Goal: Information Seeking & Learning: Learn about a topic

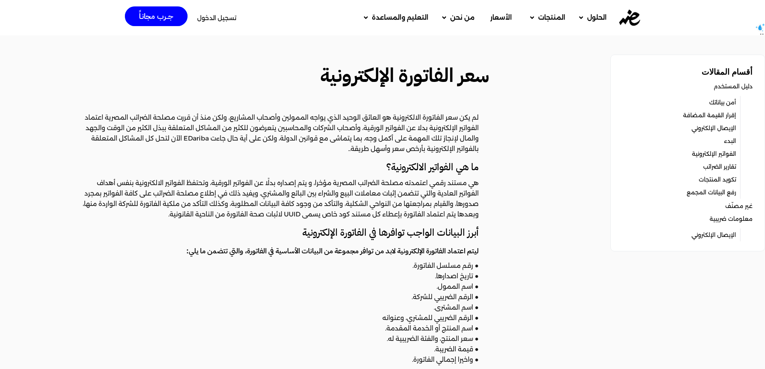
click at [506, 16] on span "الأسعار" at bounding box center [501, 18] width 22 height 10
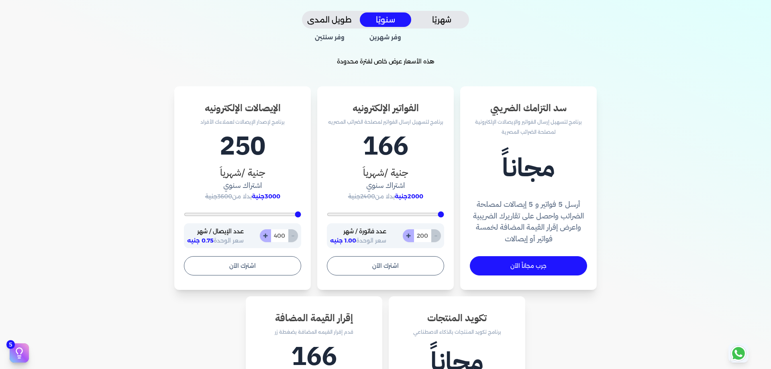
scroll to position [177, 0]
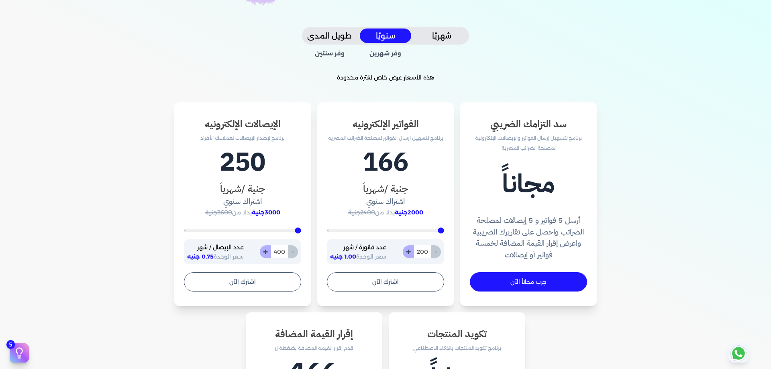
click at [404, 191] on h3 "جنية /شهرياَ" at bounding box center [385, 189] width 117 height 14
drag, startPoint x: 426, startPoint y: 215, endPoint x: 396, endPoint y: 215, distance: 30.9
click at [396, 215] on p "2000جنية بدلا من 2400جنية" at bounding box center [385, 213] width 117 height 10
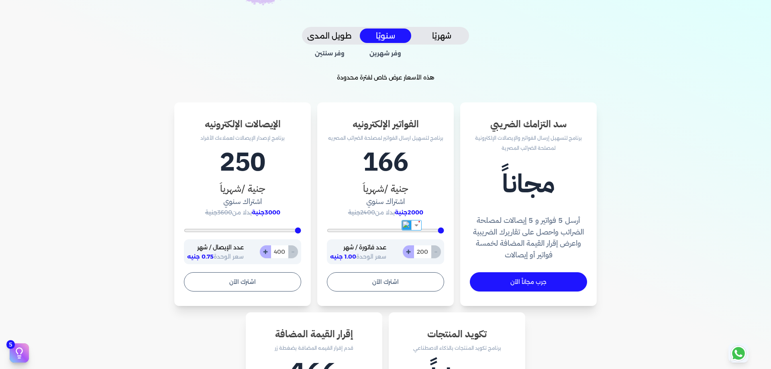
click at [442, 194] on h3 "جنية /شهرياَ" at bounding box center [385, 189] width 117 height 14
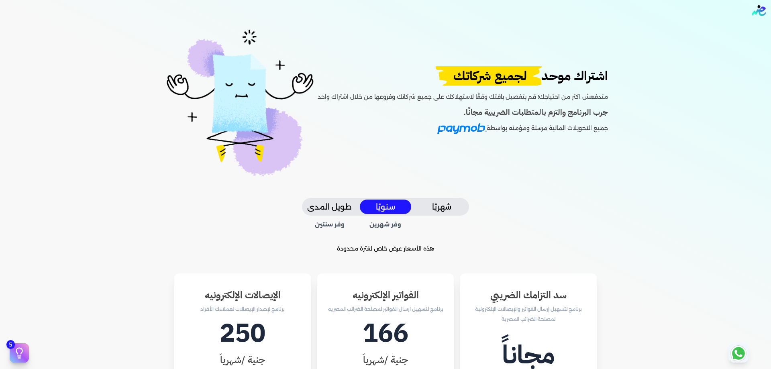
scroll to position [0, 0]
